Goal: Navigation & Orientation: Find specific page/section

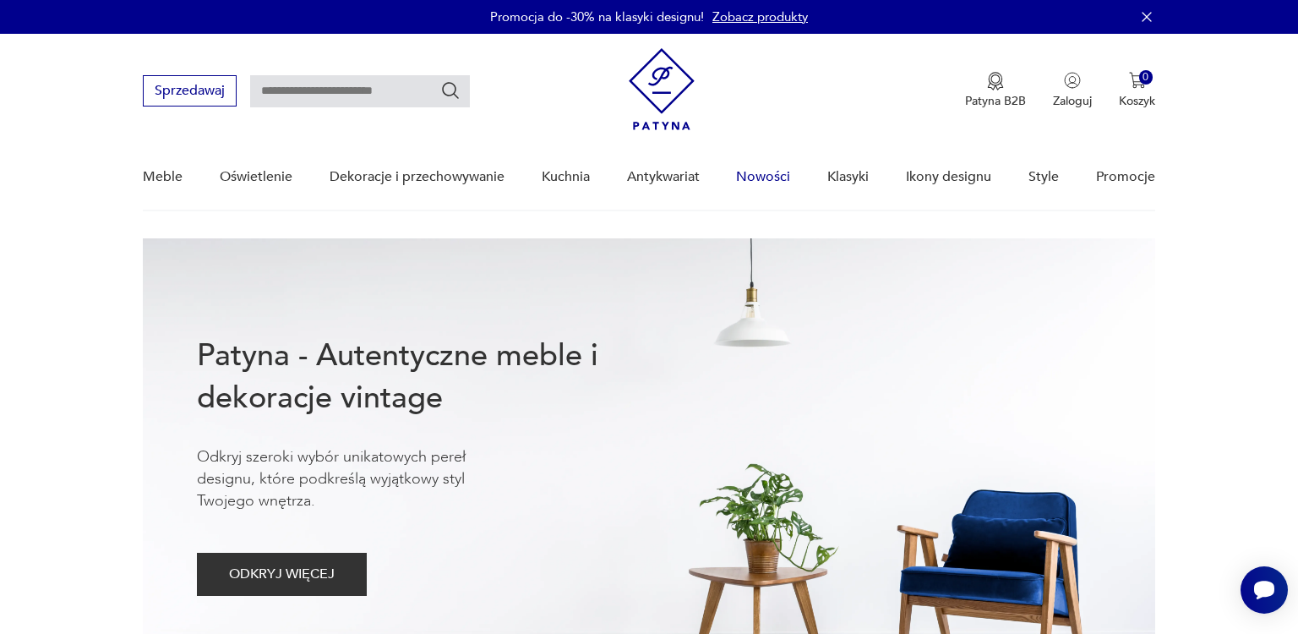
click at [762, 177] on link "Nowości" at bounding box center [763, 177] width 54 height 65
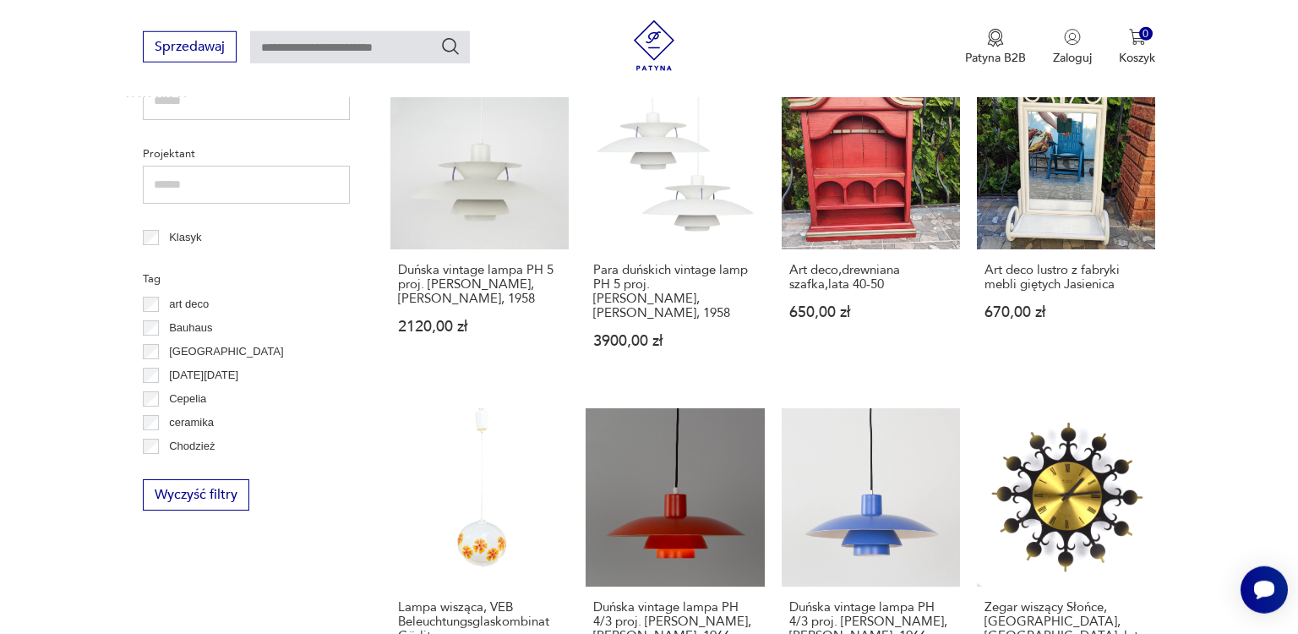
scroll to position [789, 0]
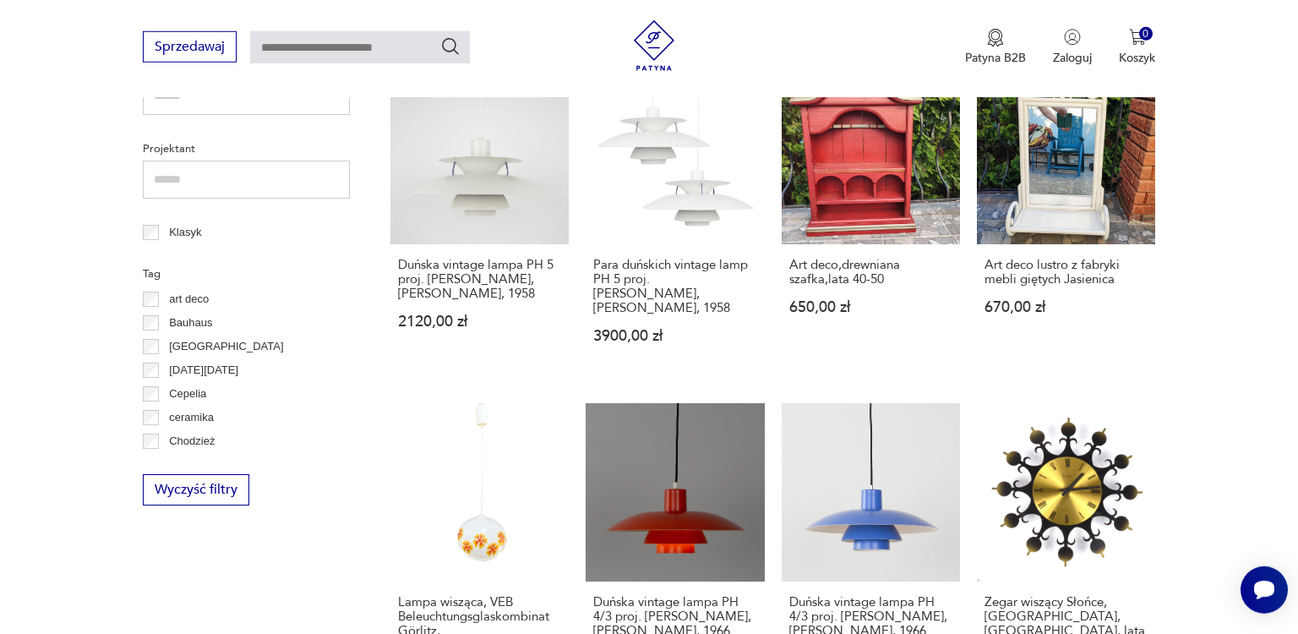
click at [502, 65] on div "Sprzedawaj Patyna B2B Zaloguj 0 Koszyk Twój koszyk ( 0 ) Brak produktów w koszy…" at bounding box center [649, 48] width 1298 height 97
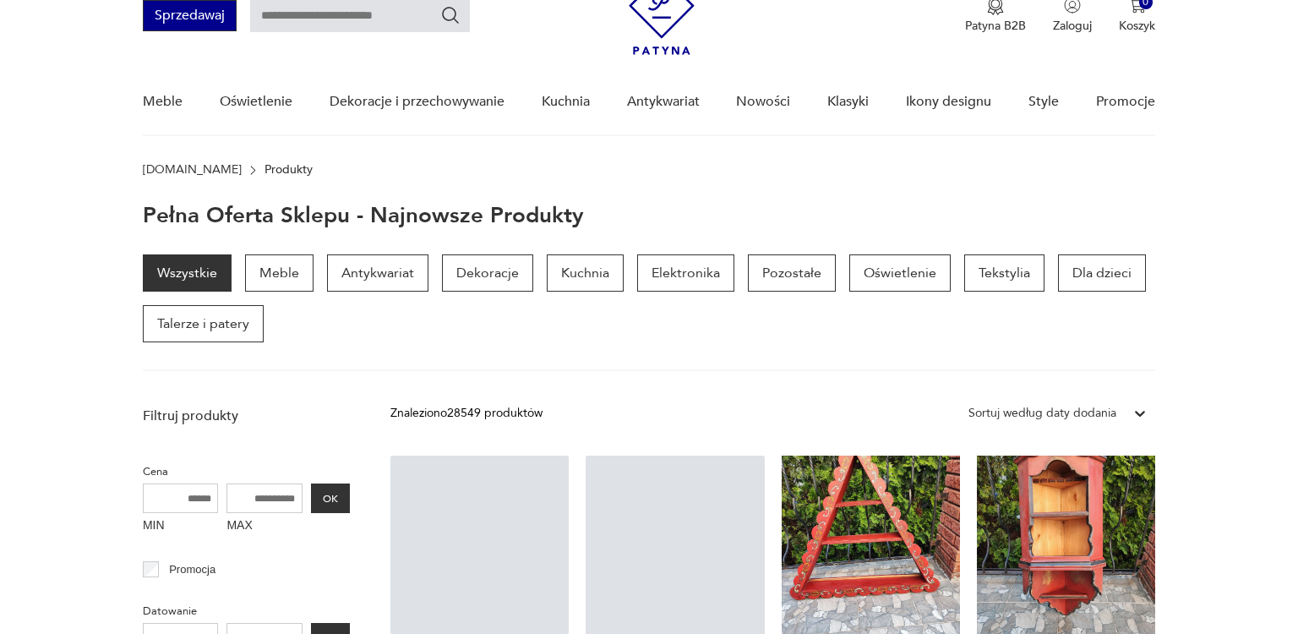
scroll to position [75, 0]
